Goal: Obtain resource: Download file/media

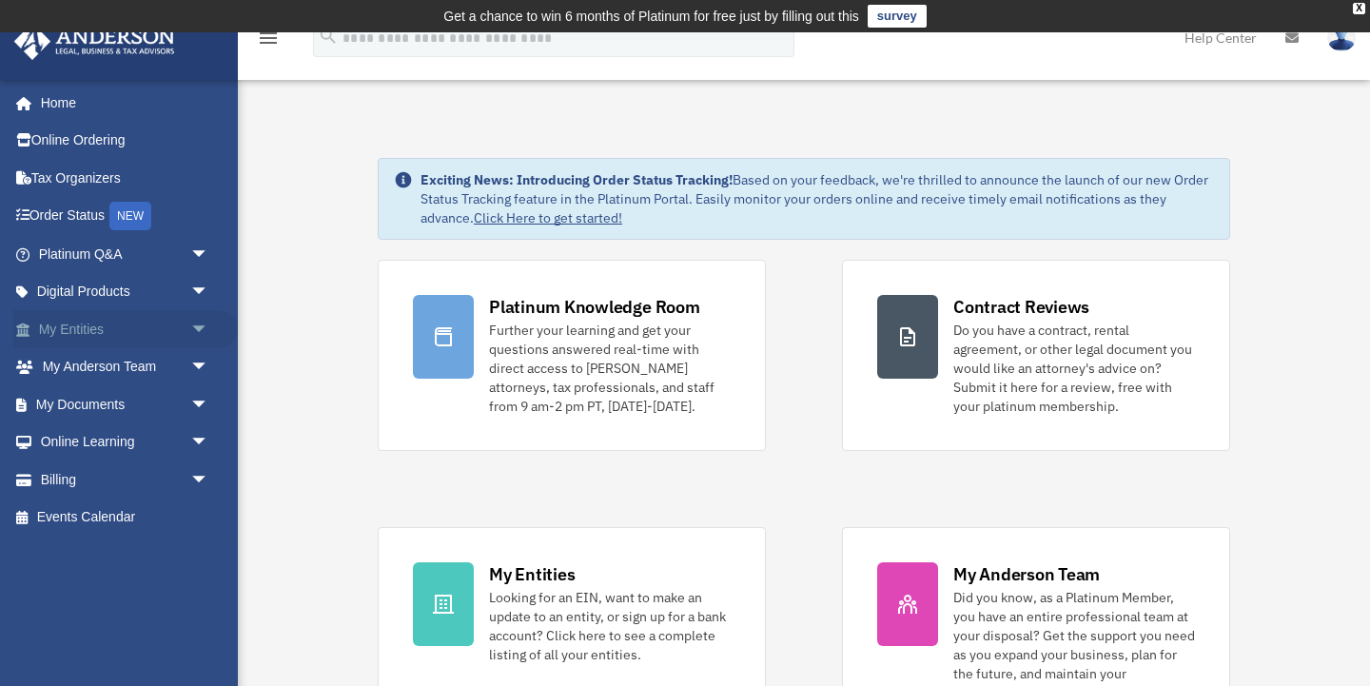
click at [202, 324] on span "arrow_drop_down" at bounding box center [209, 329] width 38 height 39
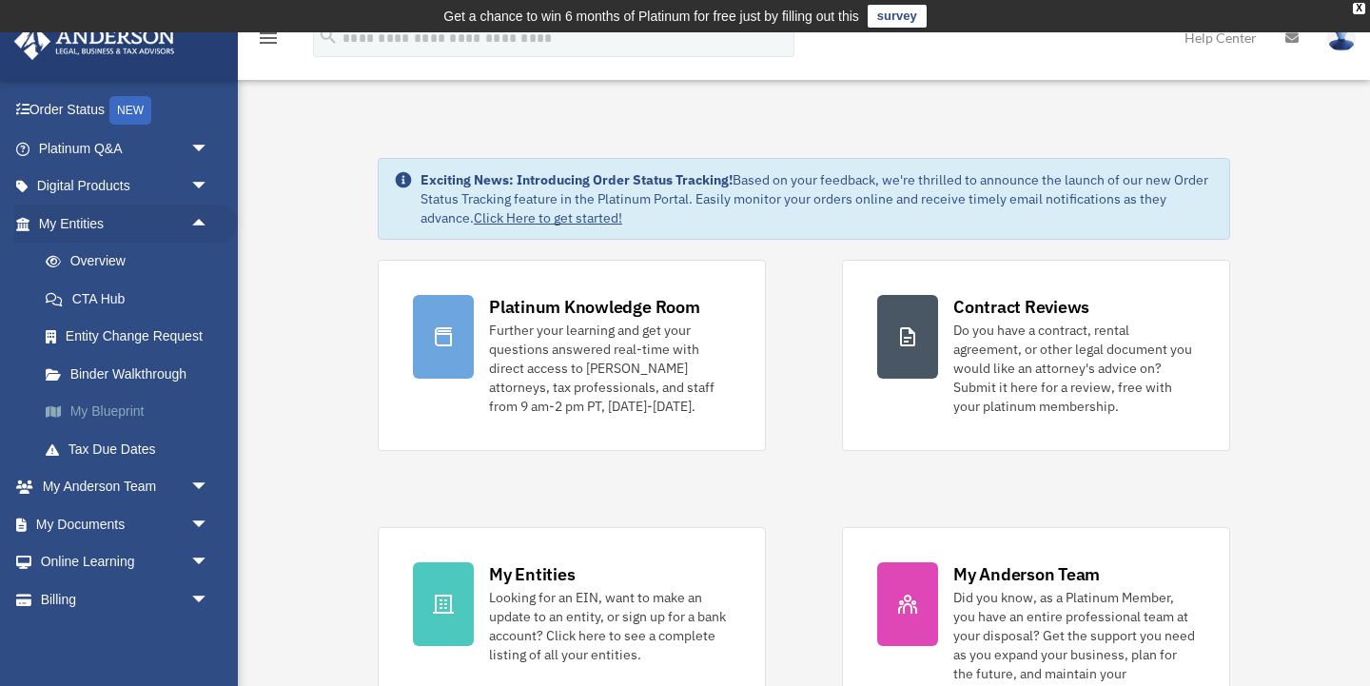
scroll to position [109, 0]
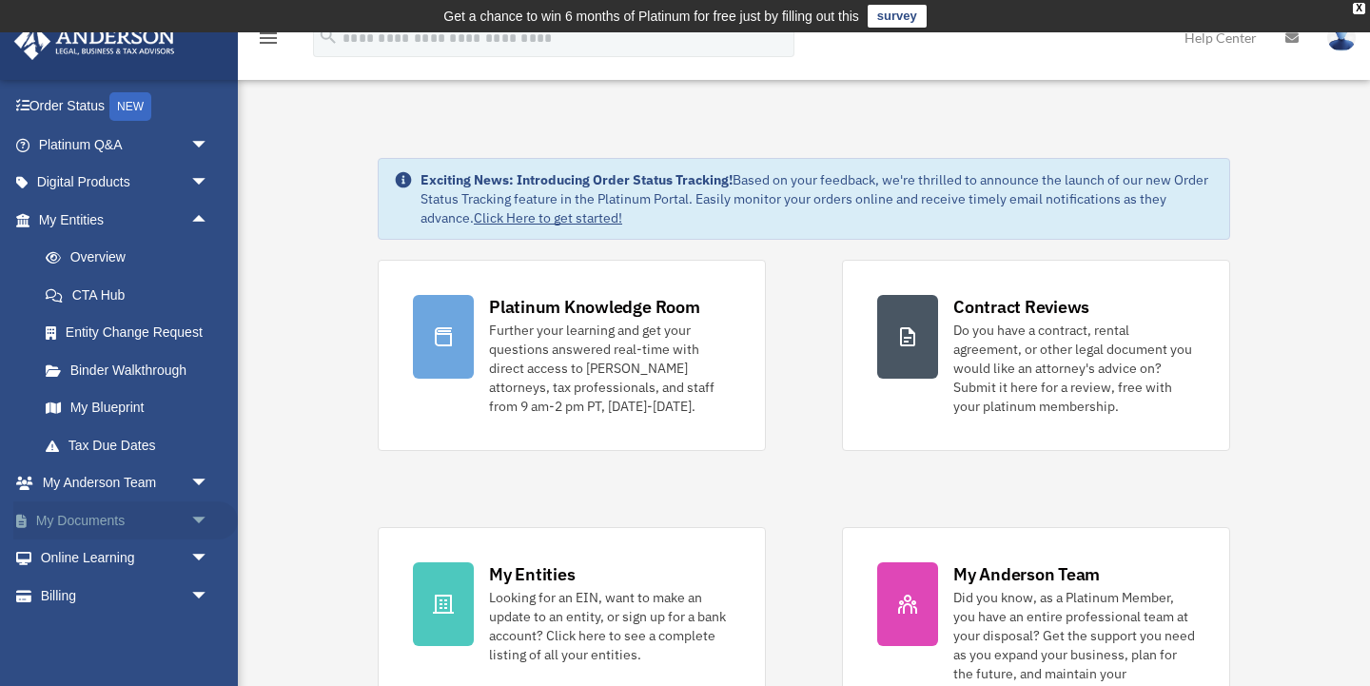
click at [195, 505] on span "arrow_drop_down" at bounding box center [209, 520] width 38 height 39
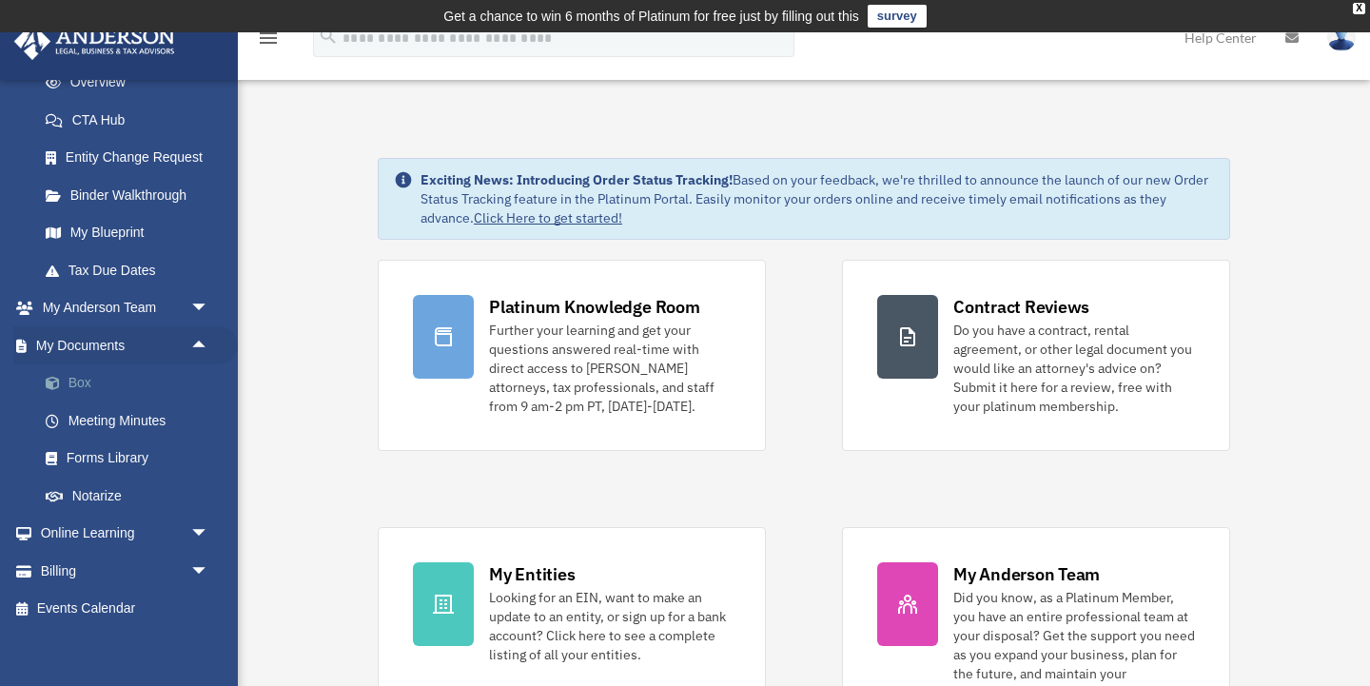
scroll to position [283, 0]
click at [142, 391] on link "Box" at bounding box center [132, 384] width 211 height 38
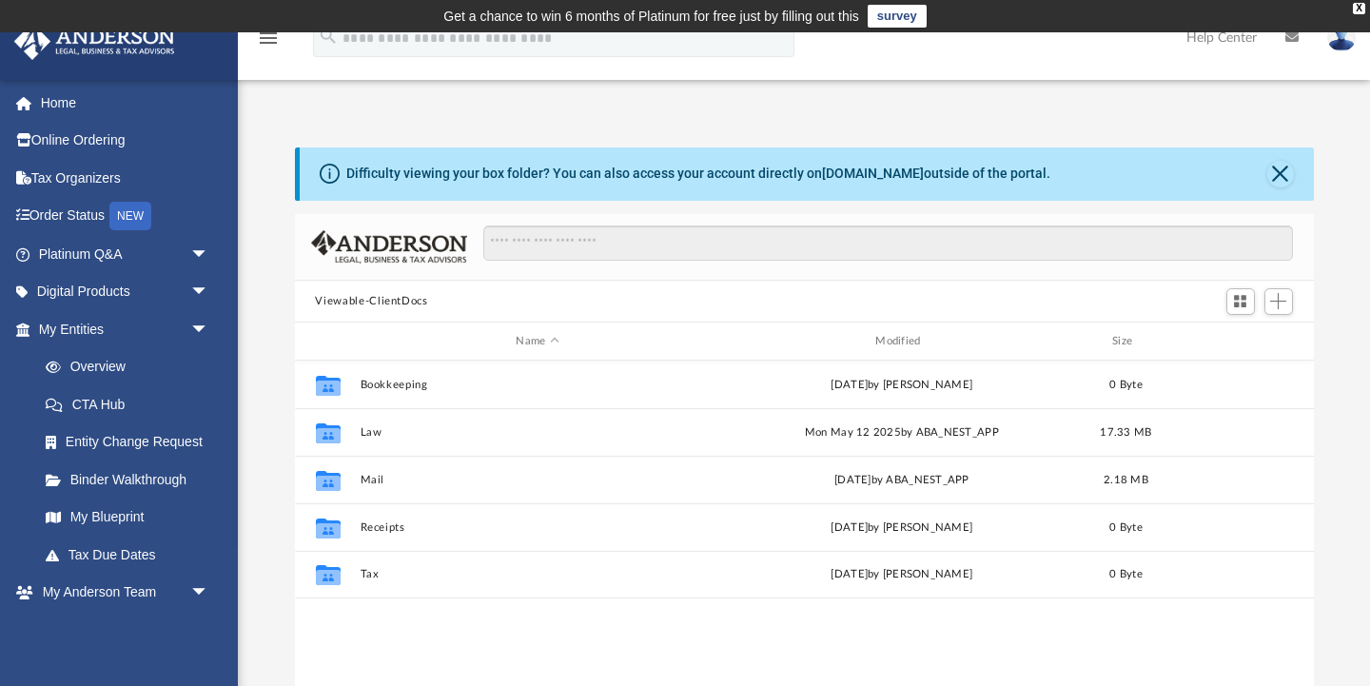
scroll to position [1, 1]
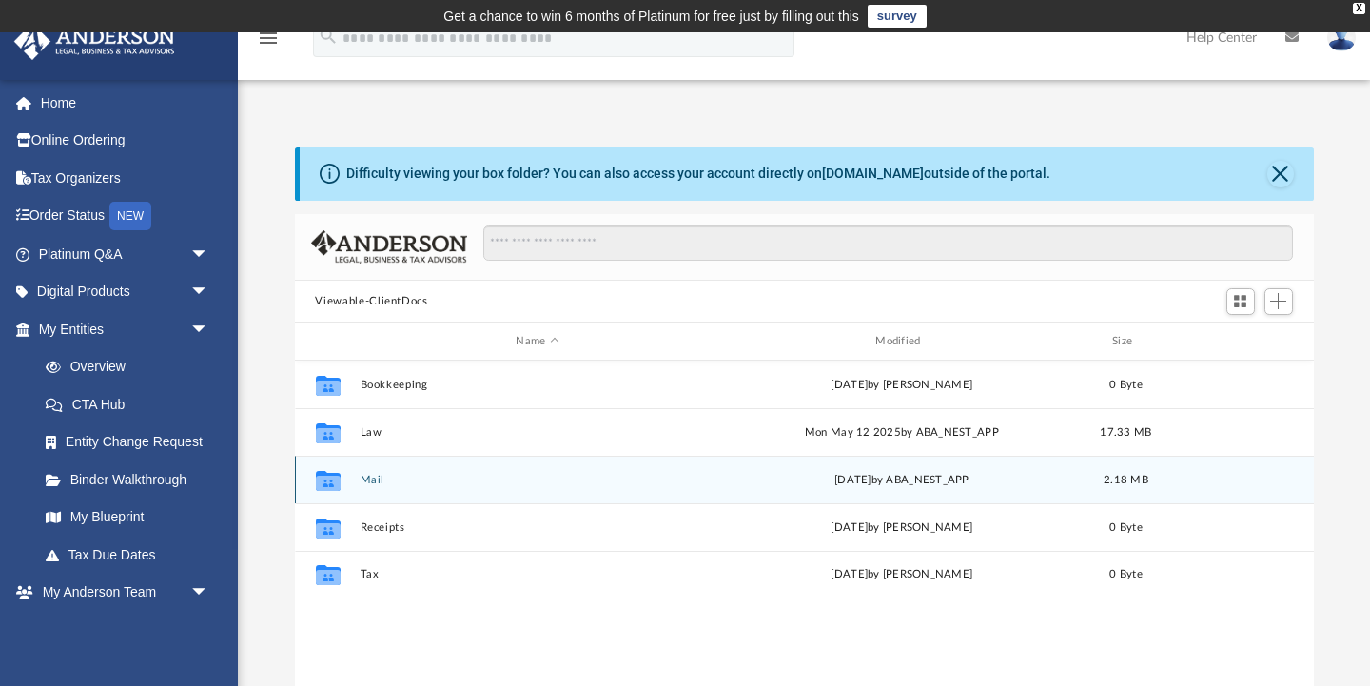
click at [402, 479] on button "Mail" at bounding box center [538, 480] width 356 height 12
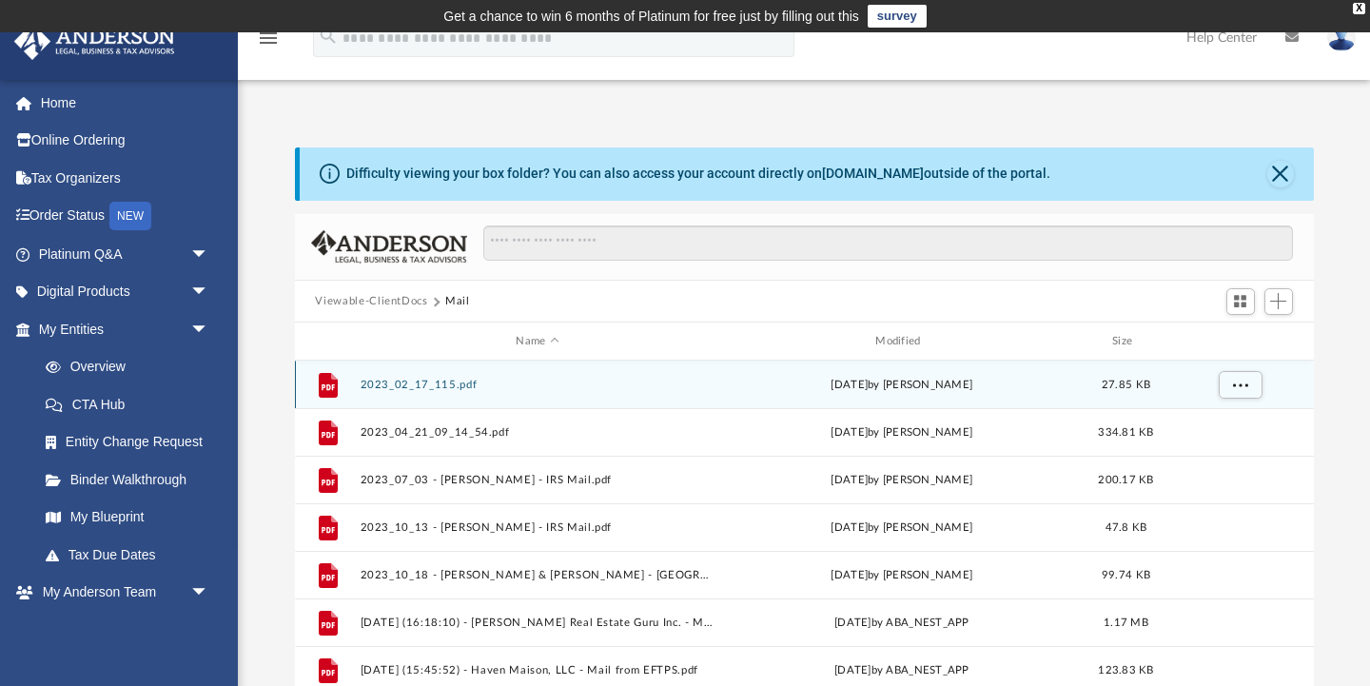
click at [411, 381] on button "2023_02_17_115.pdf" at bounding box center [538, 385] width 356 height 12
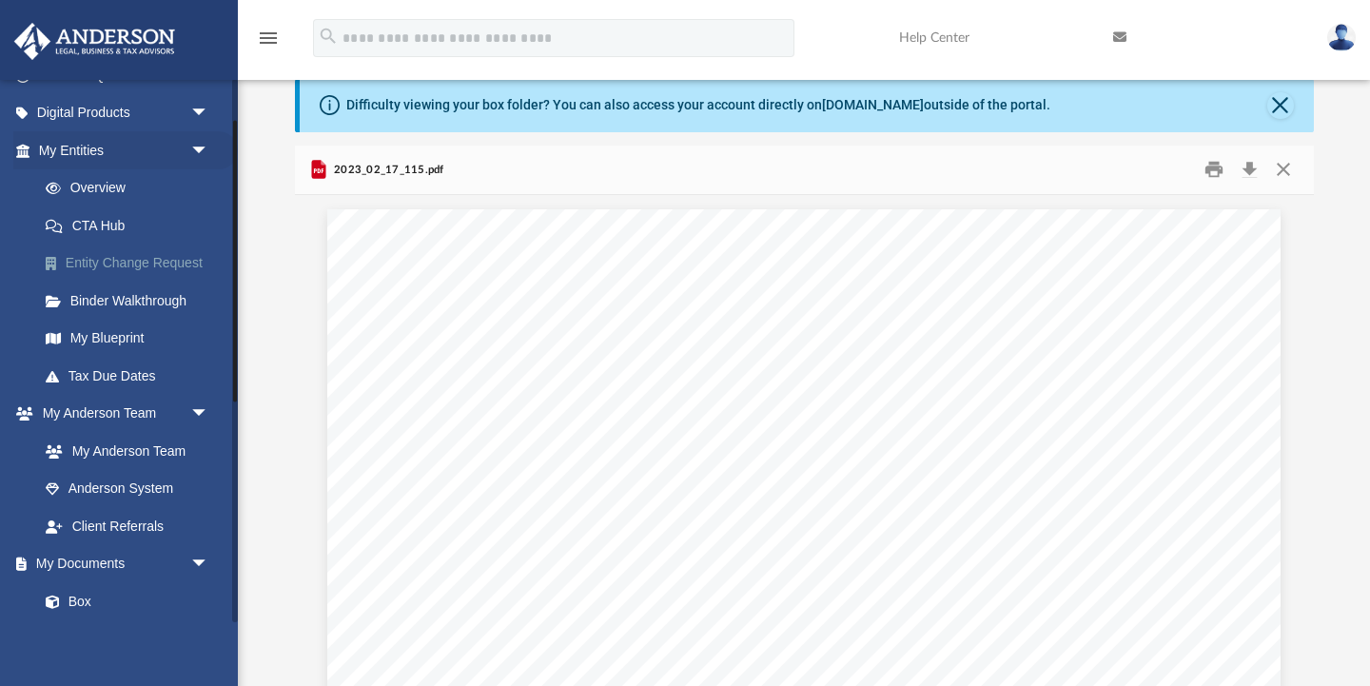
scroll to position [225, 0]
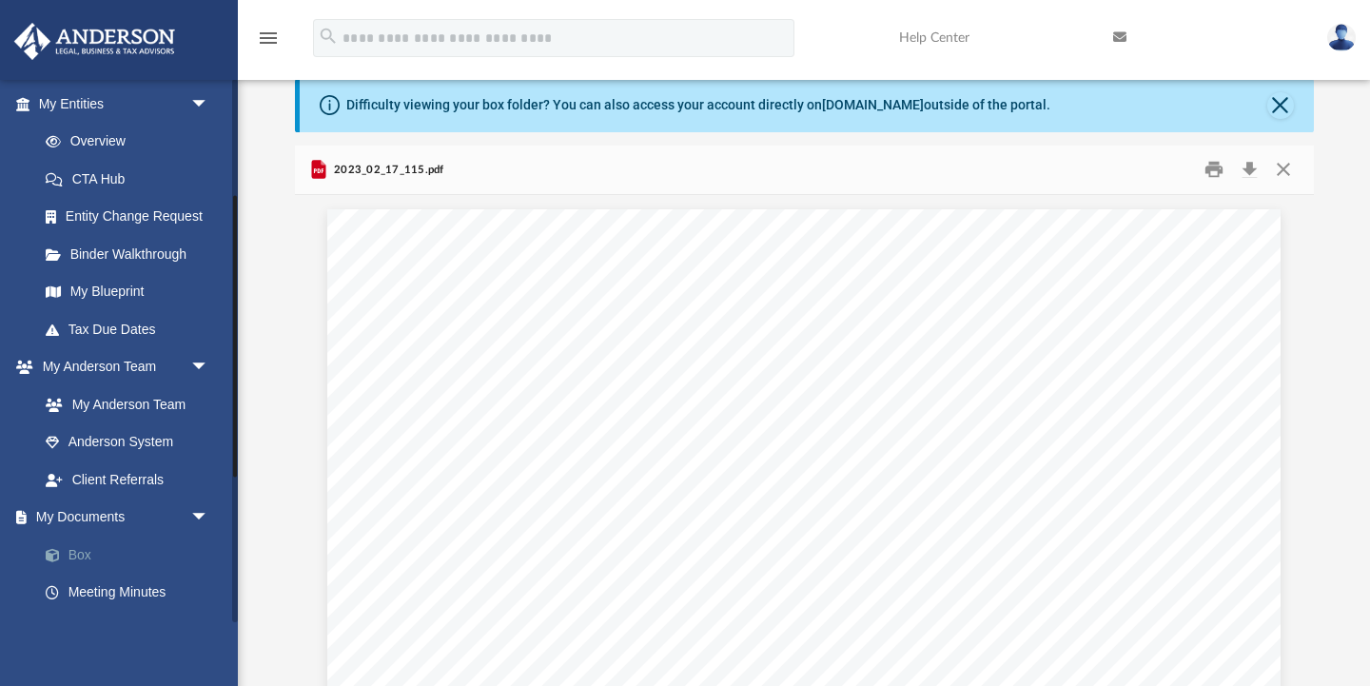
click at [106, 561] on link "Box" at bounding box center [132, 554] width 211 height 38
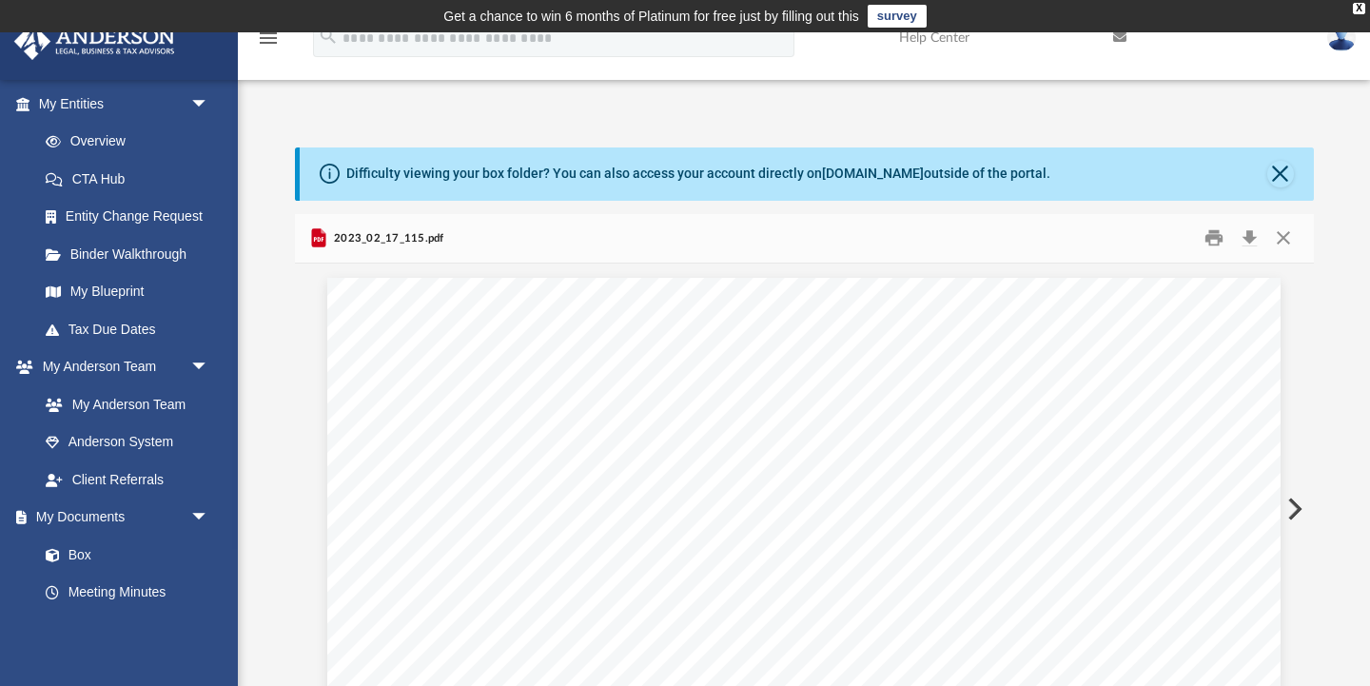
scroll to position [0, 0]
click at [1274, 172] on button "Close" at bounding box center [1280, 174] width 27 height 27
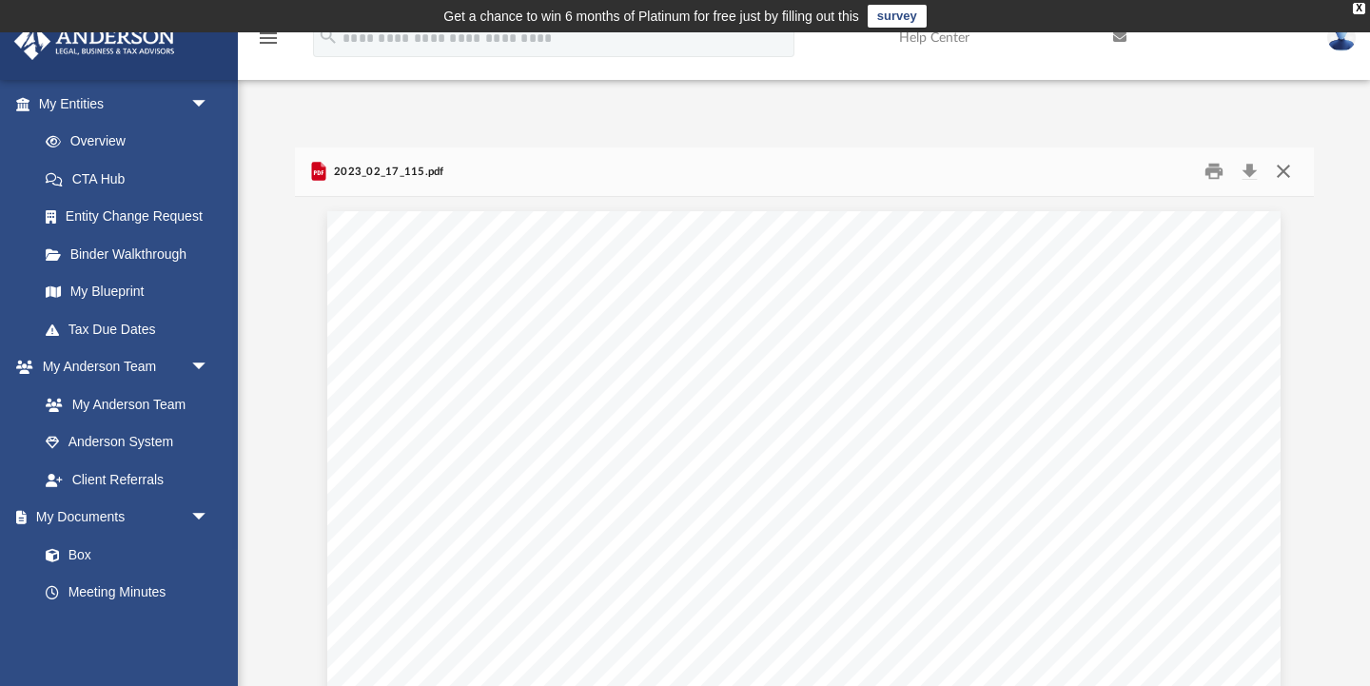
click at [1278, 172] on button "Close" at bounding box center [1283, 171] width 34 height 29
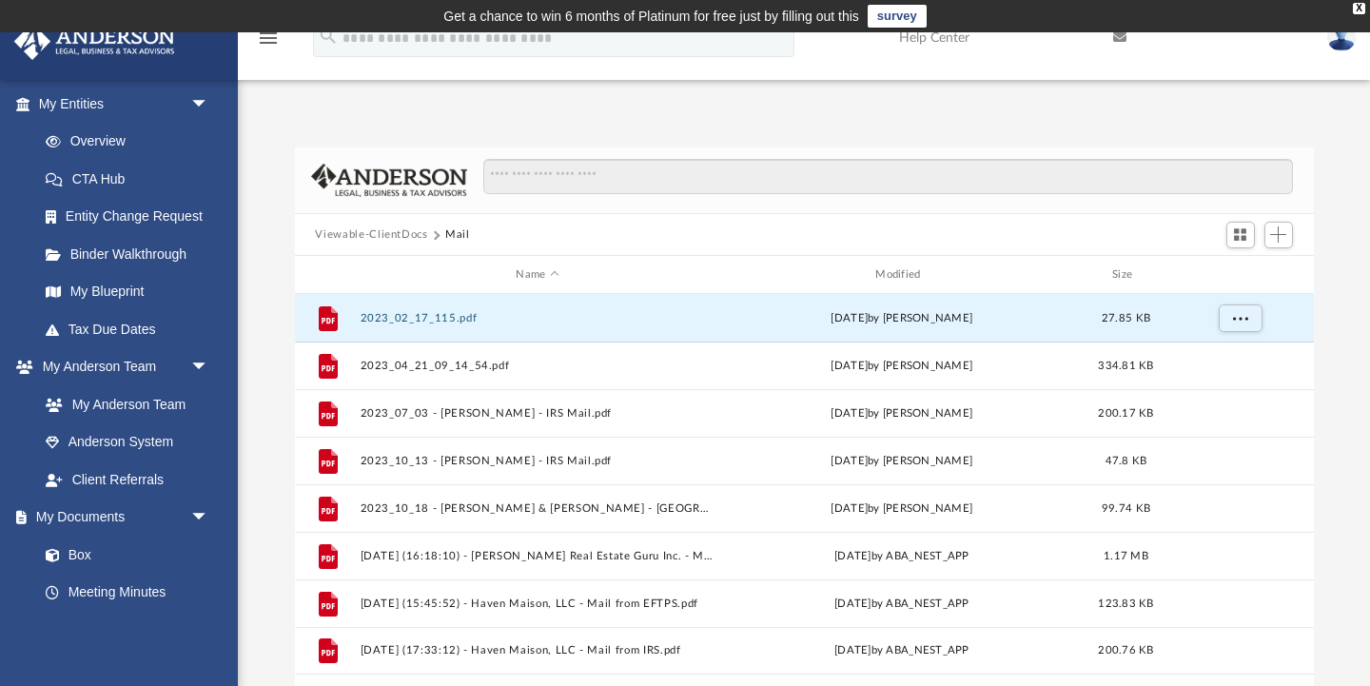
click at [397, 234] on button "Viewable-ClientDocs" at bounding box center [371, 234] width 112 height 17
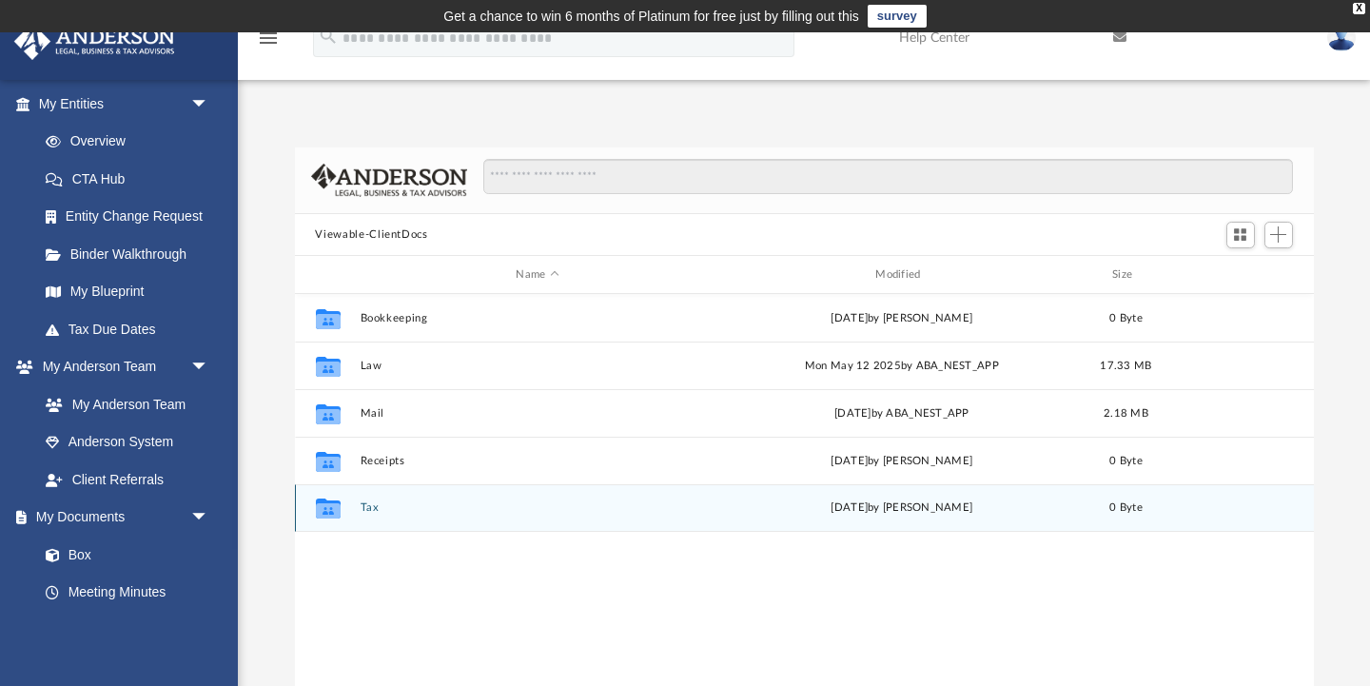
click at [376, 509] on button "Tax" at bounding box center [538, 508] width 356 height 12
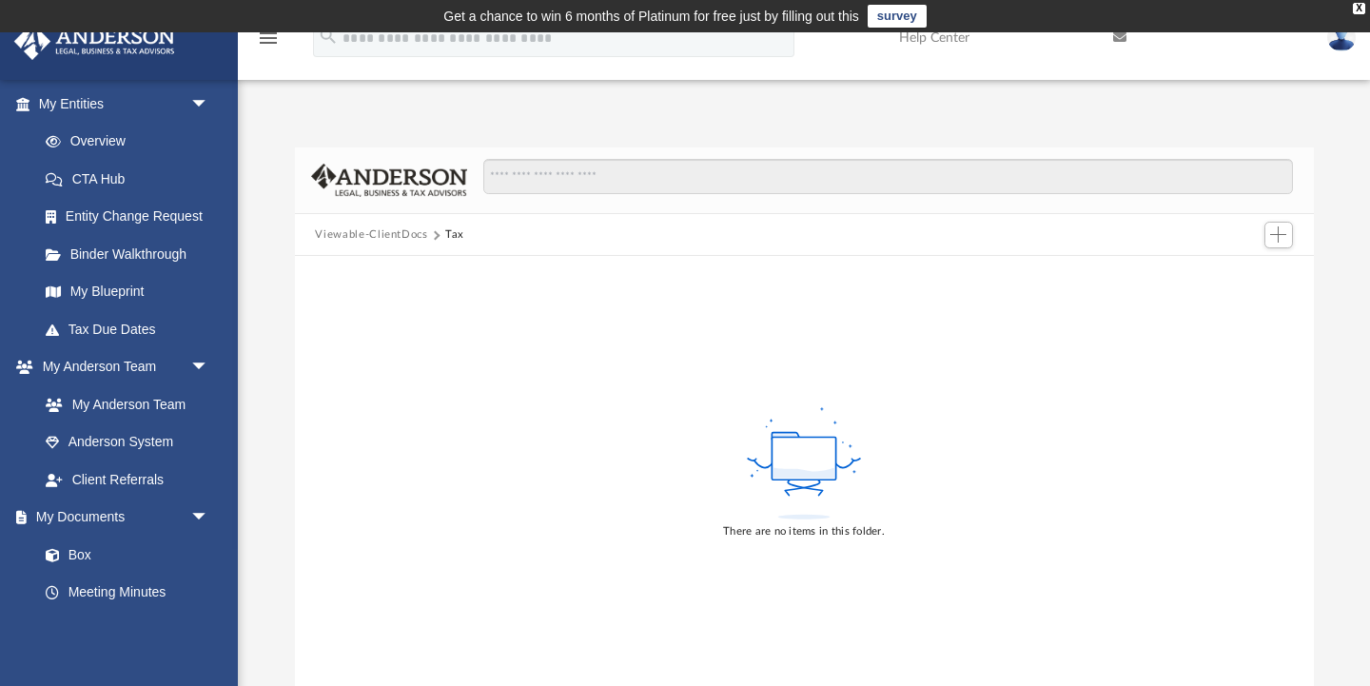
click at [400, 229] on button "Viewable-ClientDocs" at bounding box center [371, 234] width 112 height 17
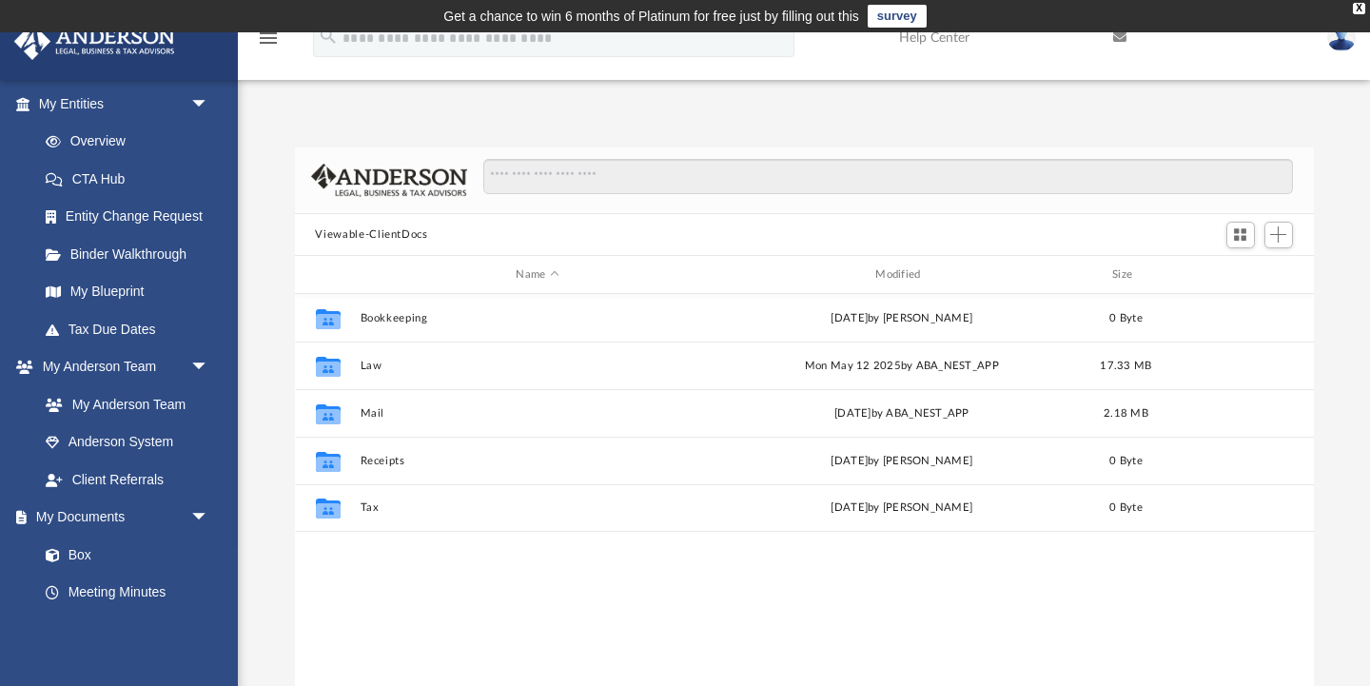
scroll to position [433, 1019]
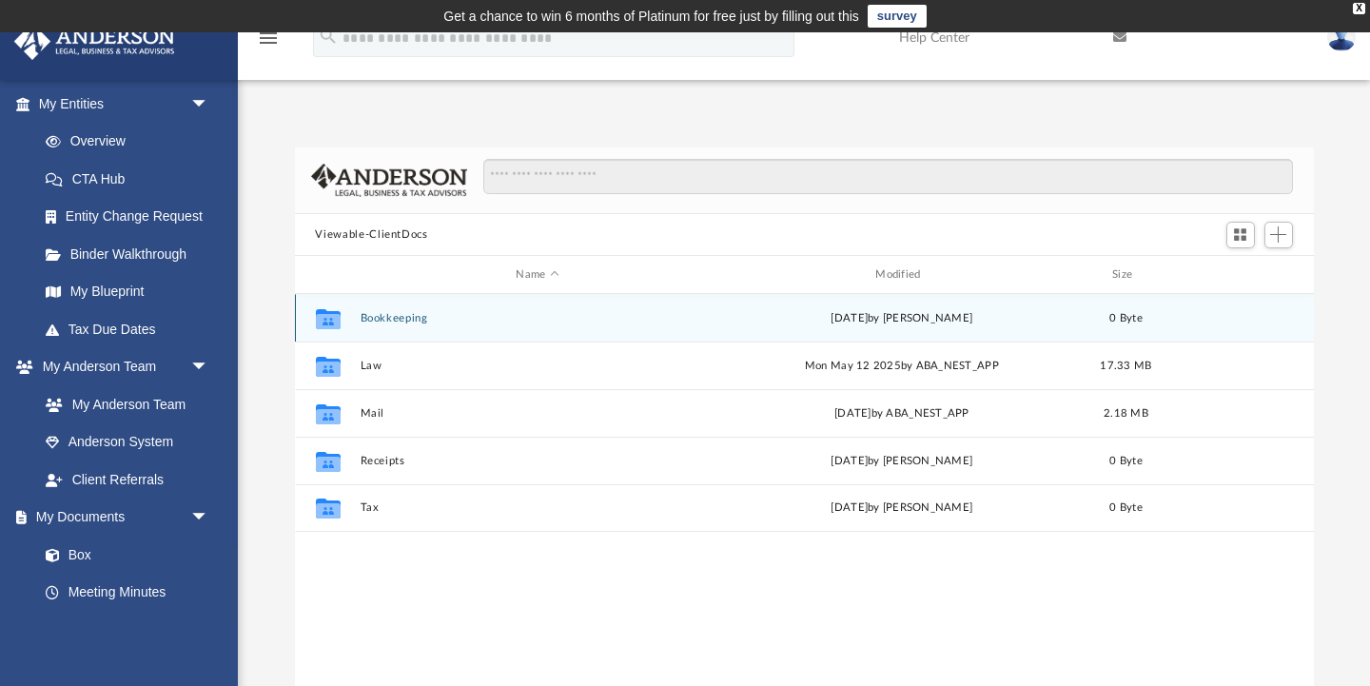
click at [400, 321] on button "Bookkeeping" at bounding box center [538, 318] width 356 height 12
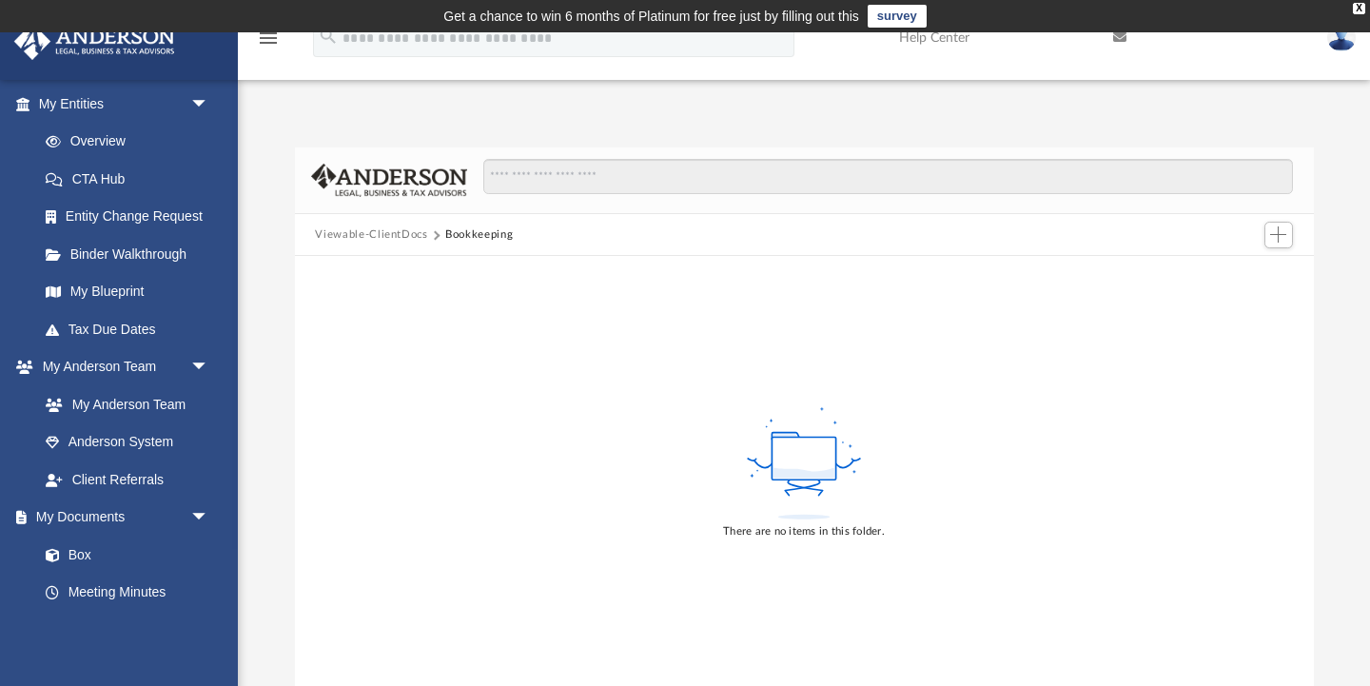
click at [393, 241] on button "Viewable-ClientDocs" at bounding box center [371, 234] width 112 height 17
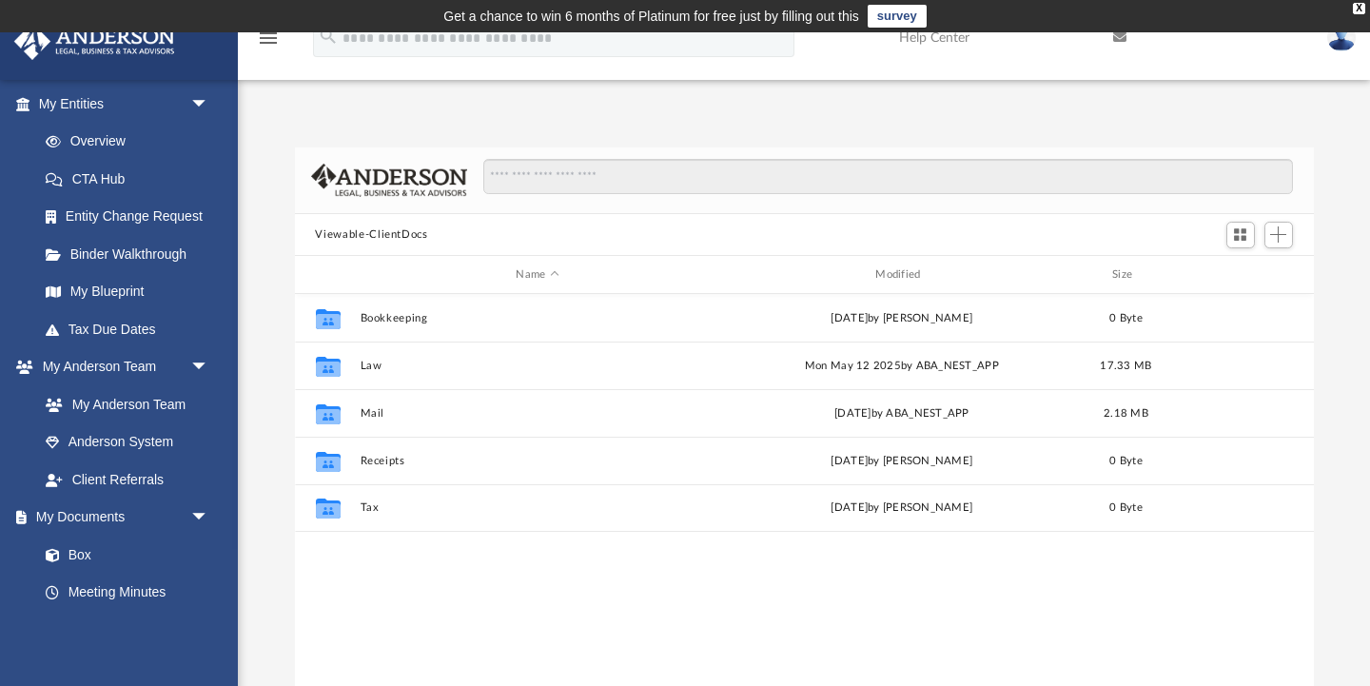
scroll to position [1, 1]
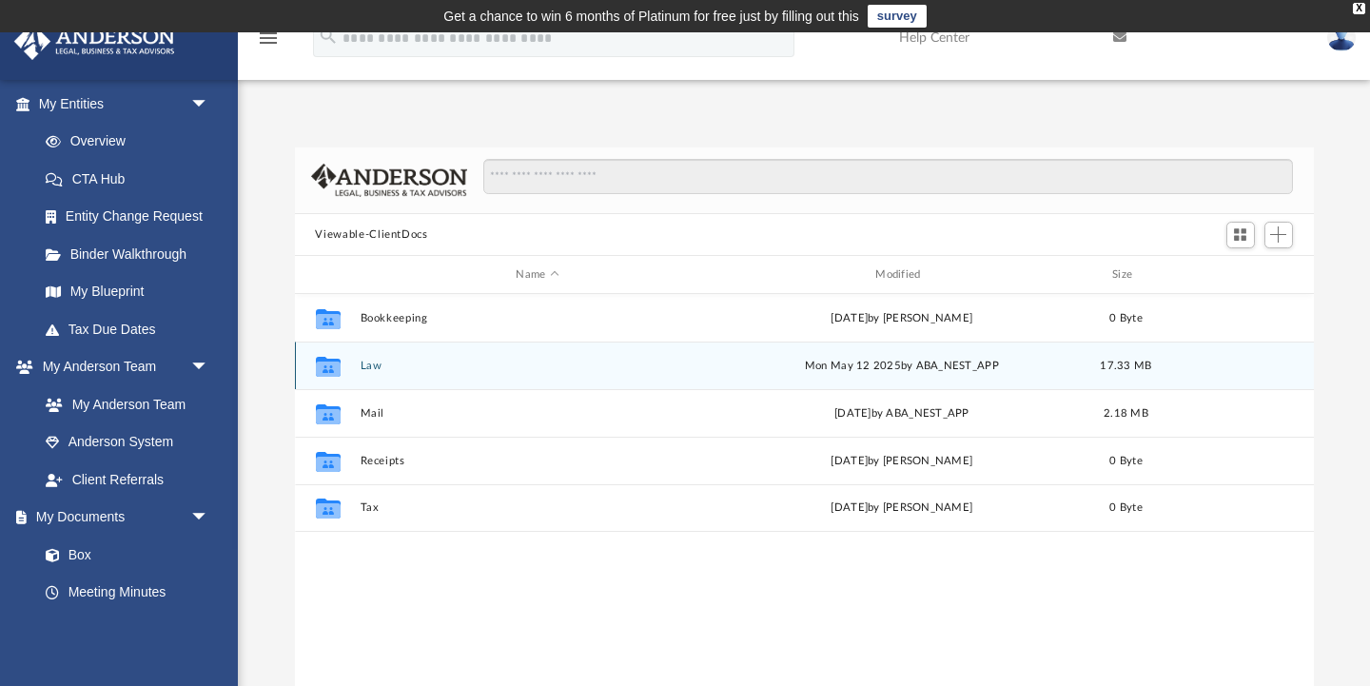
click at [373, 361] on button "Law" at bounding box center [538, 366] width 356 height 12
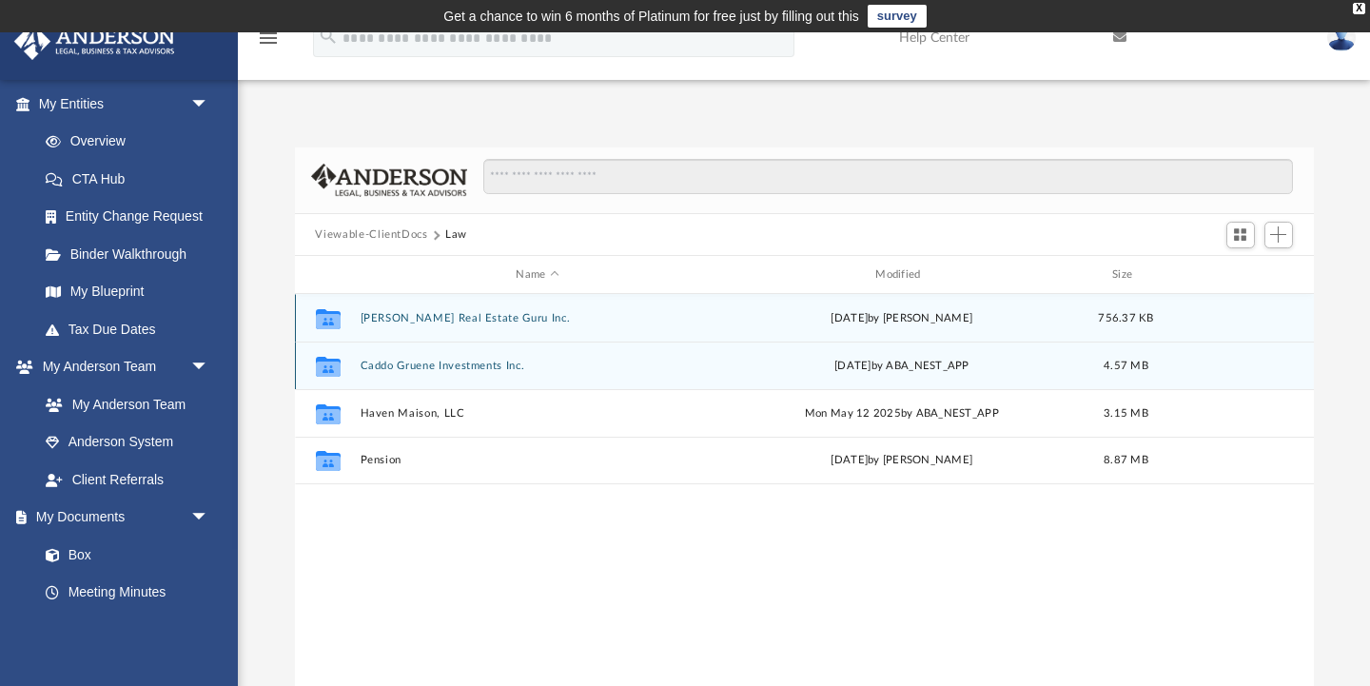
scroll to position [0, 0]
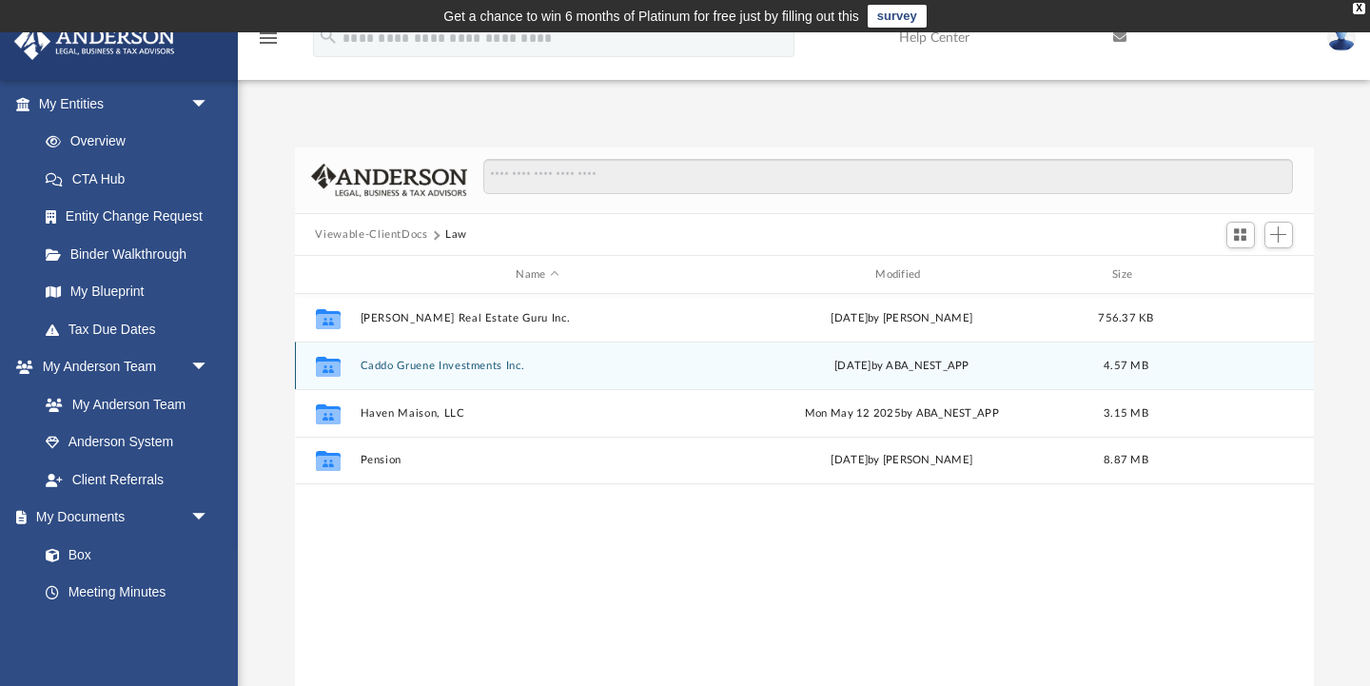
click at [426, 370] on button "Caddo Gruene Investments Inc." at bounding box center [538, 366] width 356 height 12
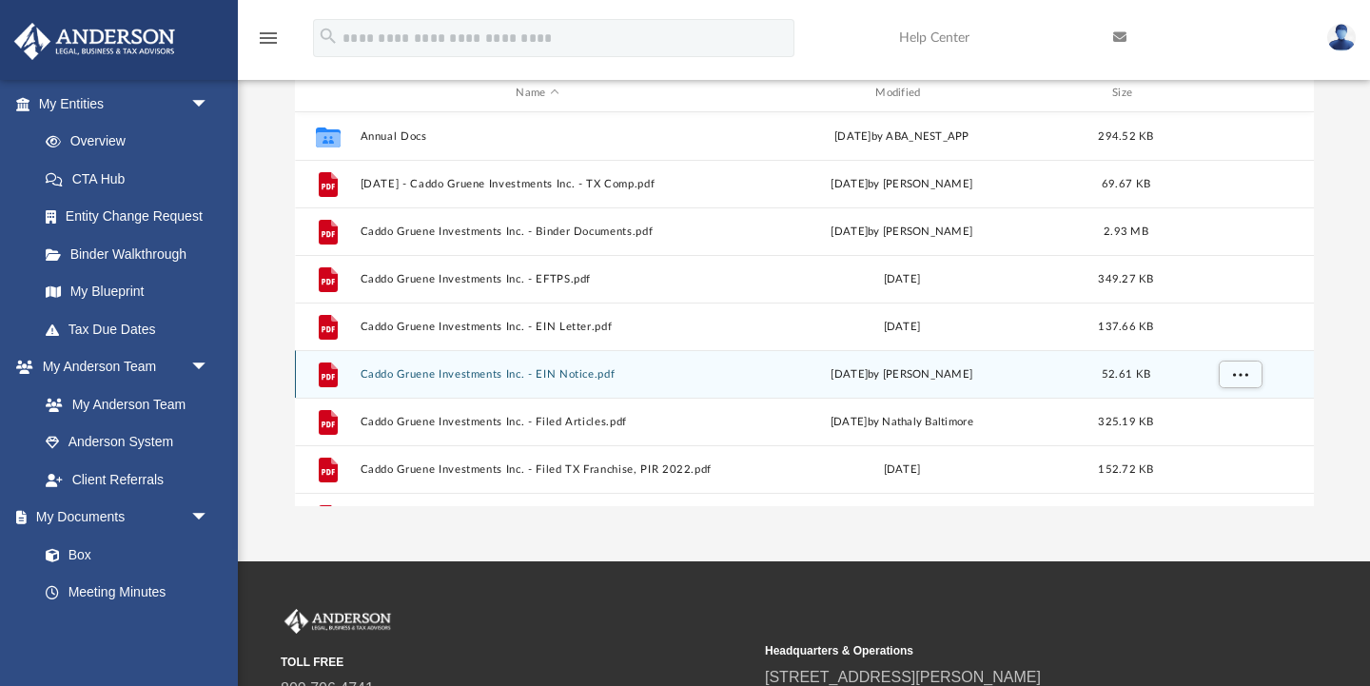
click at [491, 372] on button "Caddo Gruene Investments Inc. - EIN Notice.pdf" at bounding box center [538, 374] width 356 height 12
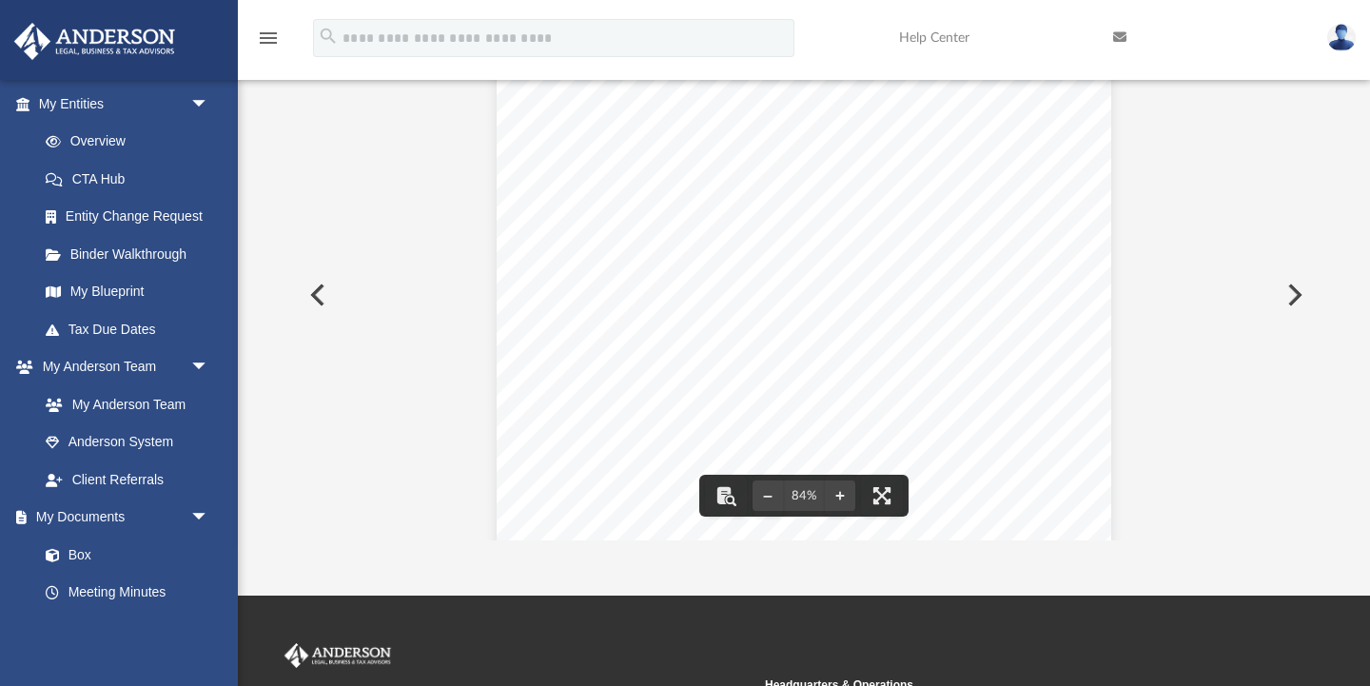
scroll to position [106, 0]
